Goal: Task Accomplishment & Management: Manage account settings

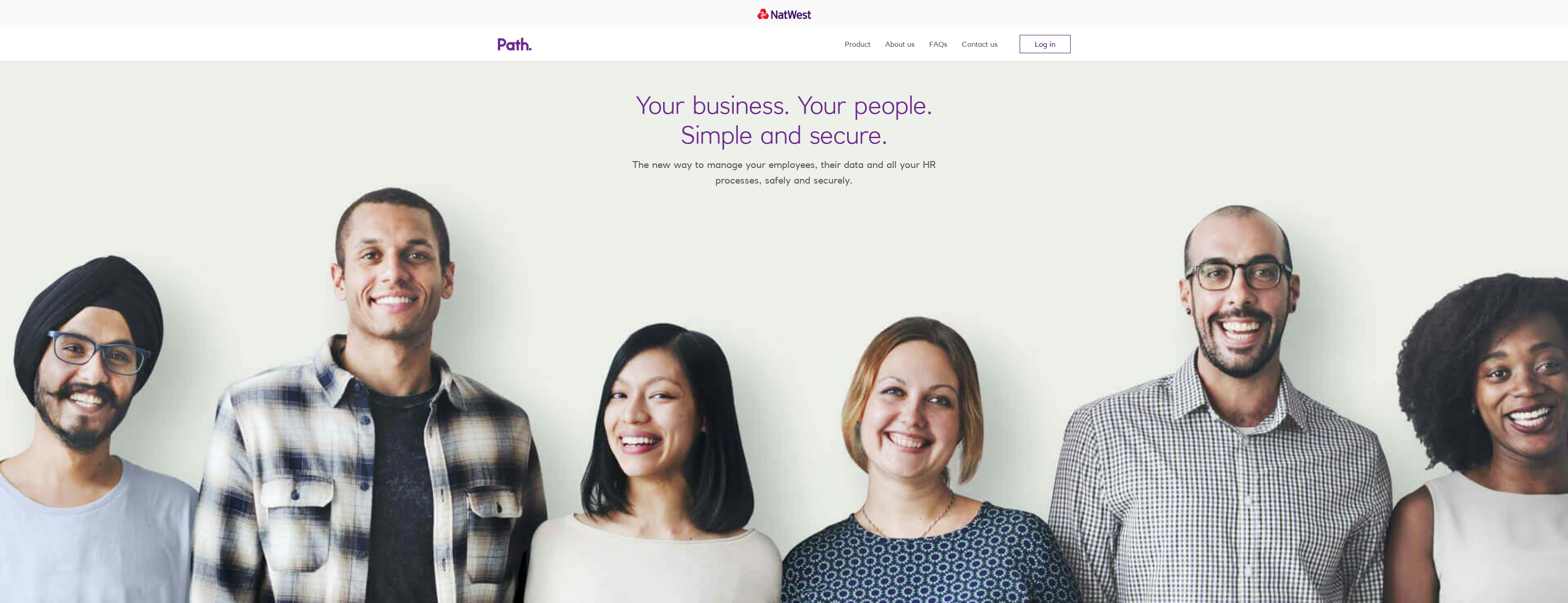
click at [1058, 42] on link "Log in" at bounding box center [1045, 44] width 51 height 18
click at [1026, 47] on link "Log in" at bounding box center [1045, 44] width 51 height 18
click at [1049, 49] on link "Log in" at bounding box center [1045, 44] width 51 height 18
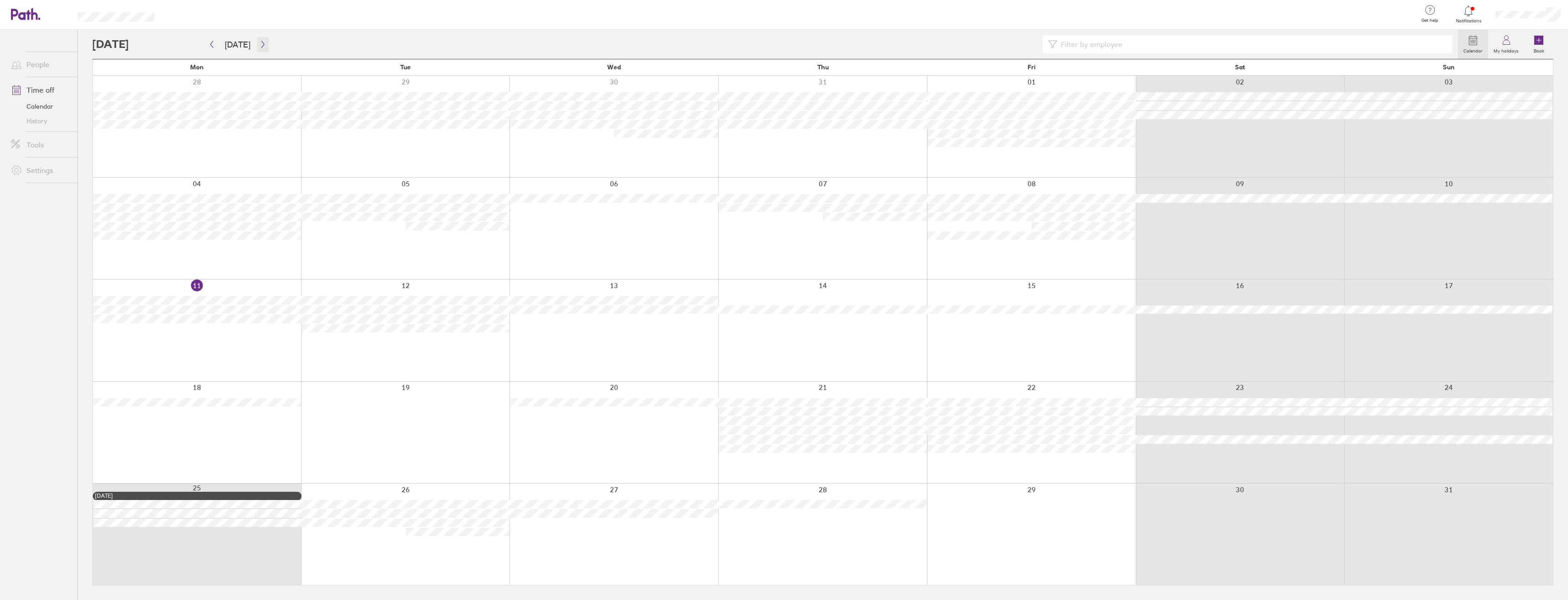
click at [261, 47] on icon "button" at bounding box center [262, 44] width 7 height 7
